Goal: Communication & Community: Answer question/provide support

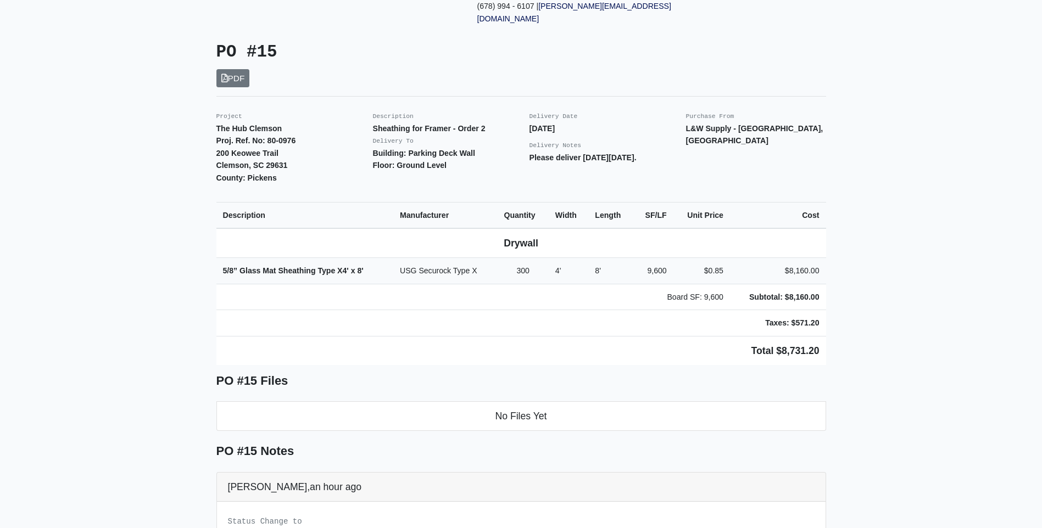
scroll to position [195, 0]
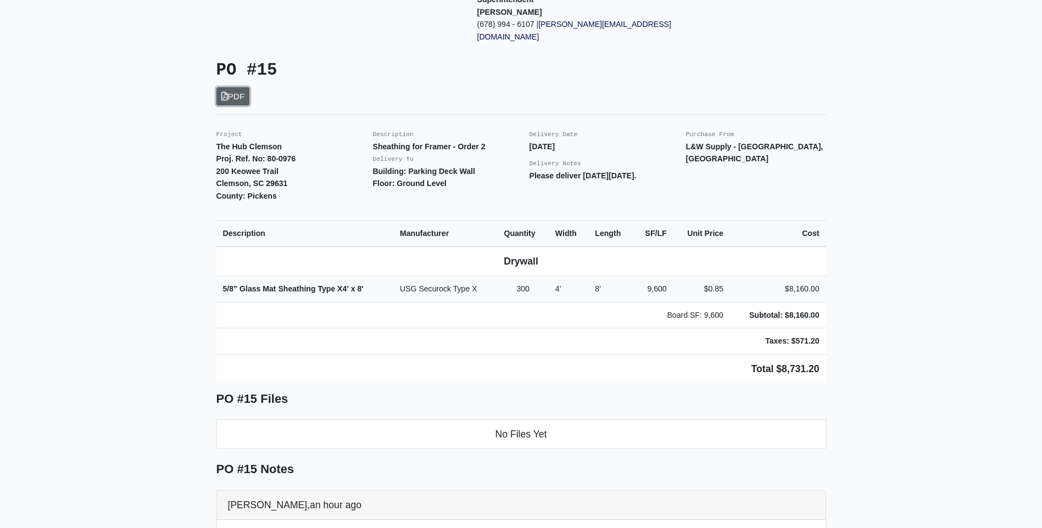
click at [225, 92] on icon at bounding box center [224, 96] width 7 height 8
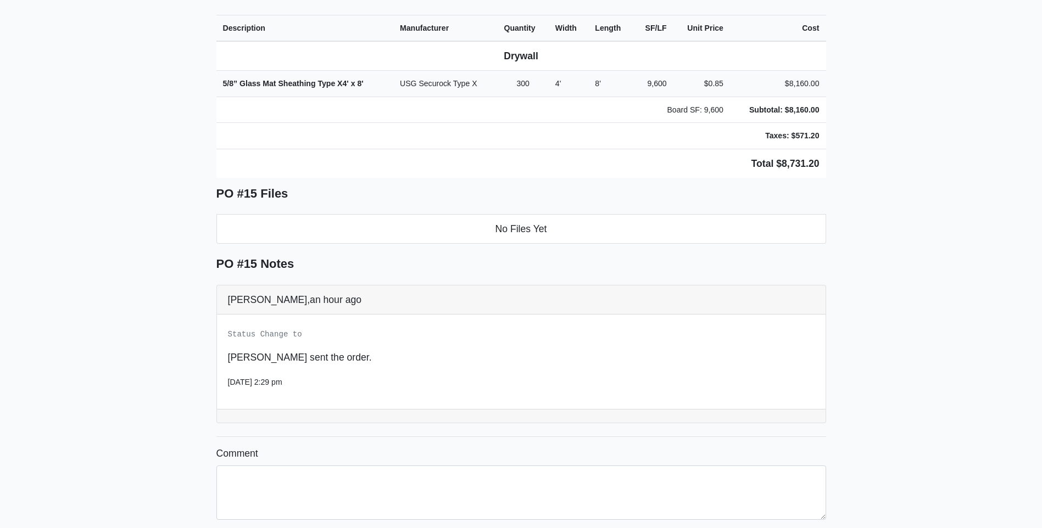
scroll to position [470, 0]
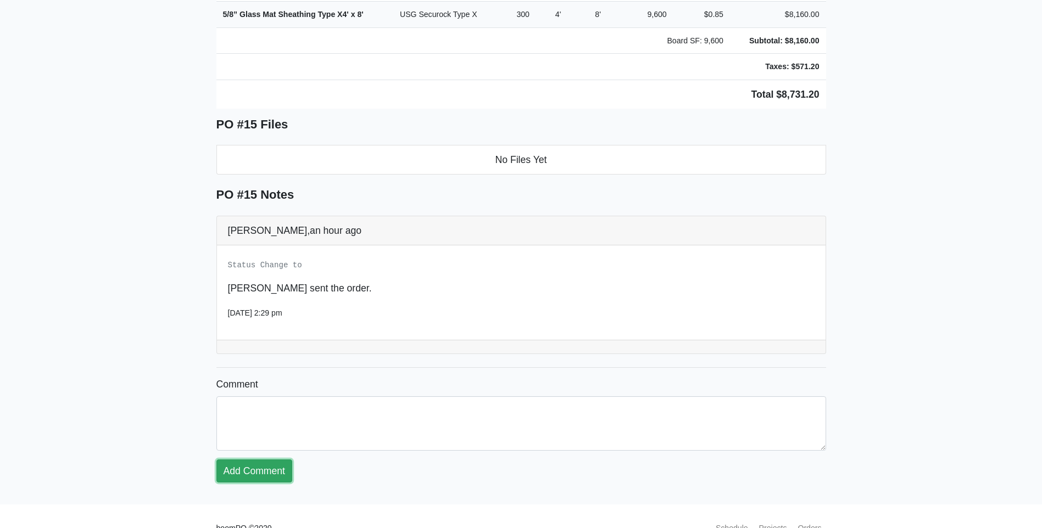
click at [265, 460] on link "Add Comment" at bounding box center [254, 471] width 76 height 23
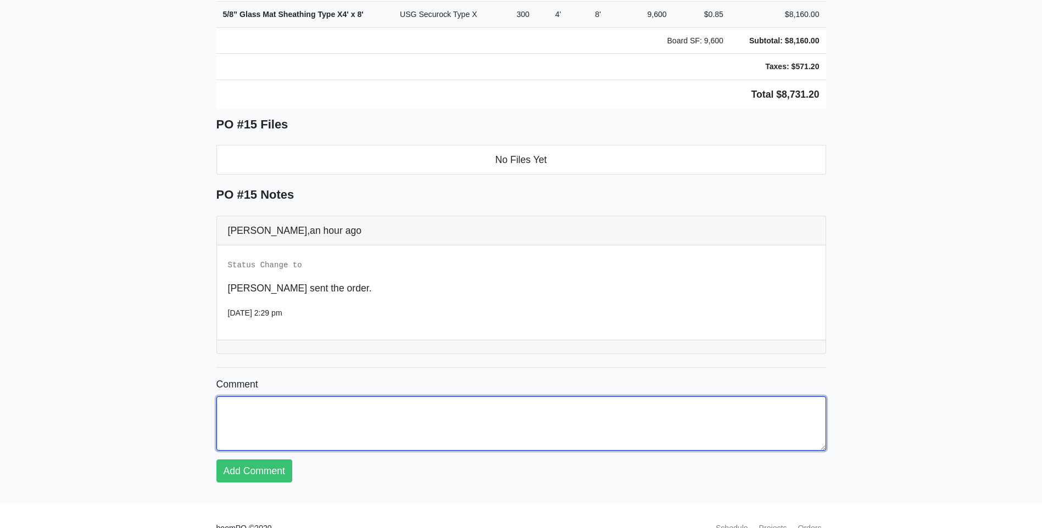
click at [300, 398] on textarea "Comment" at bounding box center [521, 424] width 610 height 54
type textarea "g"
type textarea "Got it in for [DATE].. Thanks"
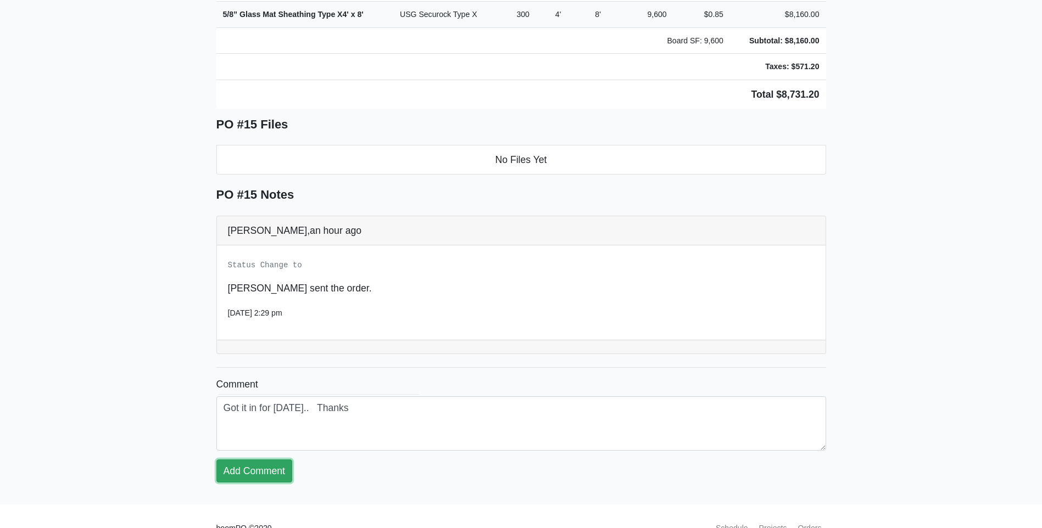
click at [276, 460] on link "Add Comment" at bounding box center [254, 471] width 76 height 23
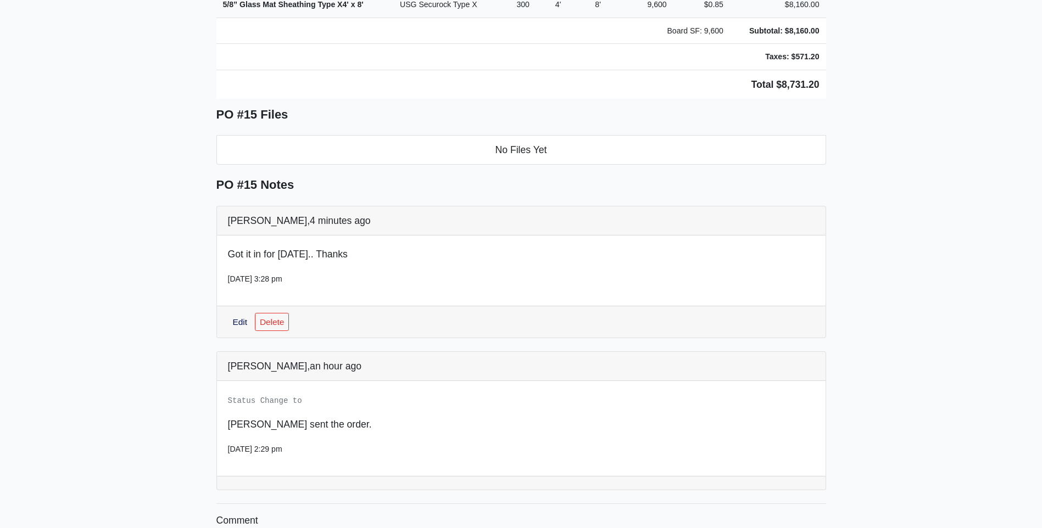
scroll to position [439, 0]
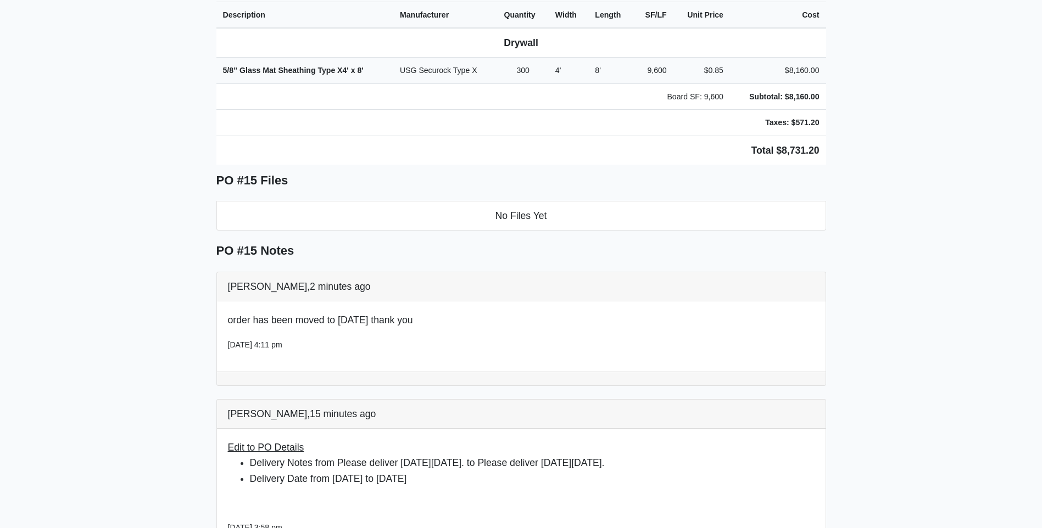
scroll to position [439, 0]
